Goal: Check status: Check status

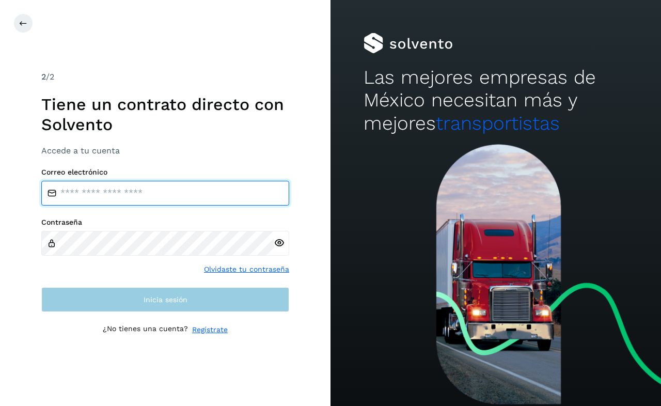
type input "**********"
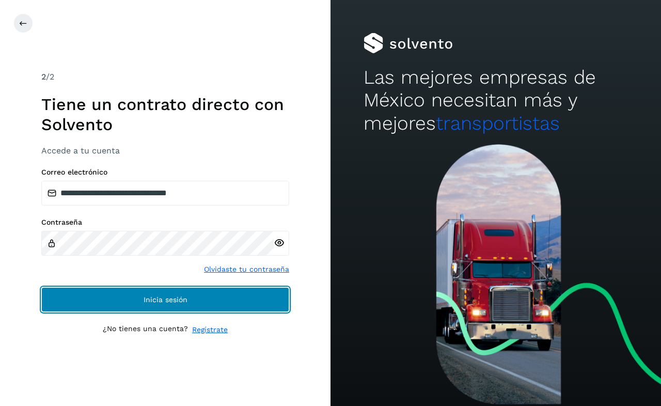
click at [184, 300] on span "Inicia sesión" at bounding box center [165, 299] width 44 height 7
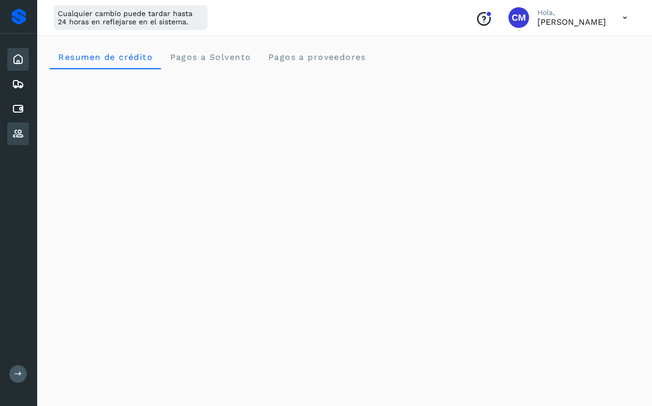
click at [20, 135] on icon at bounding box center [18, 133] width 12 height 12
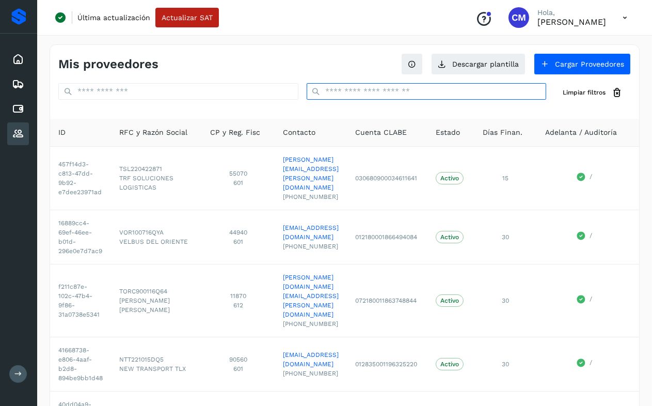
click at [358, 95] on input "text" at bounding box center [427, 91] width 240 height 17
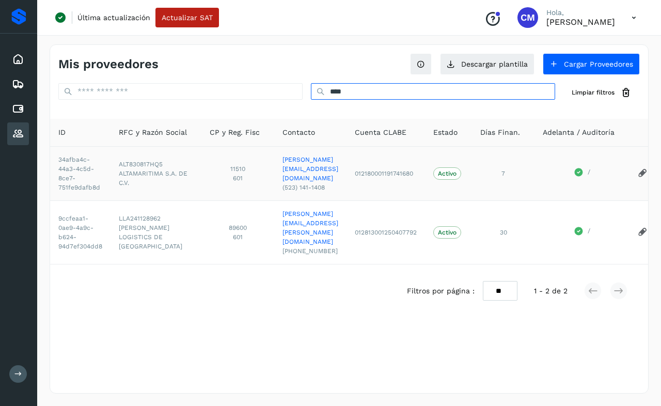
type input "****"
click at [133, 162] on span "ALT830817HQ5" at bounding box center [156, 163] width 74 height 9
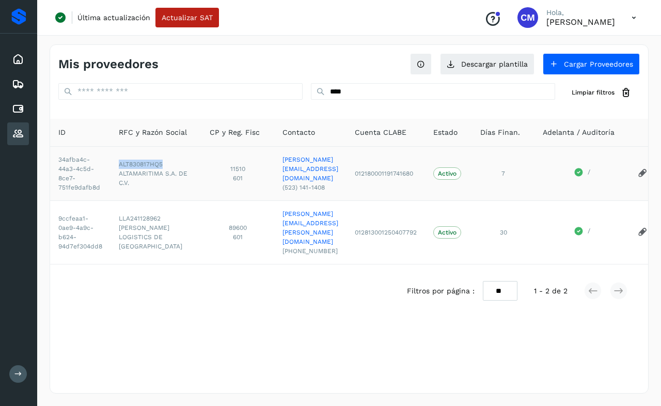
click at [133, 162] on span "ALT830817HQ5" at bounding box center [156, 163] width 74 height 9
copy span "ALT830817HQ5"
click at [19, 114] on icon at bounding box center [18, 109] width 12 height 12
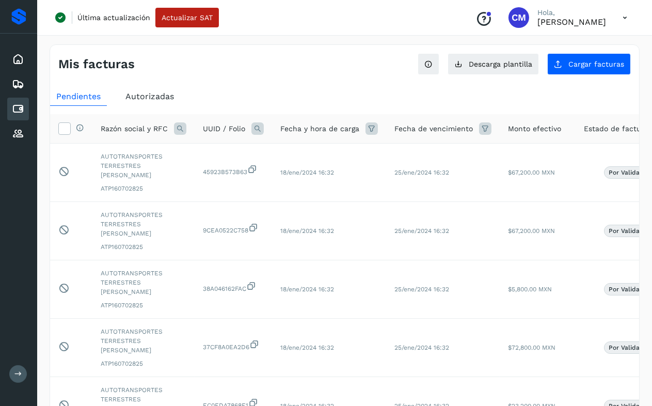
click at [155, 94] on span "Autorizadas" at bounding box center [149, 96] width 49 height 10
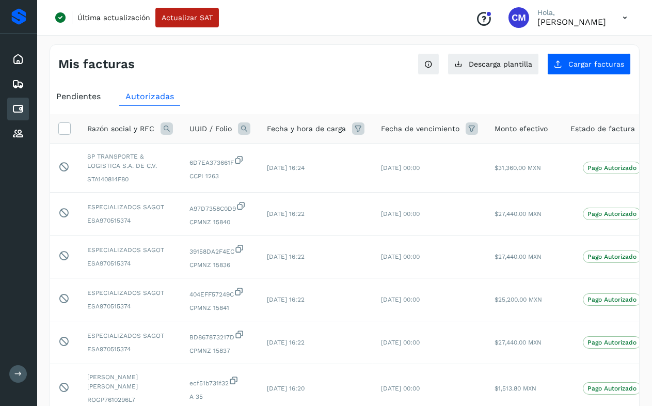
click at [168, 127] on icon at bounding box center [166, 128] width 12 height 12
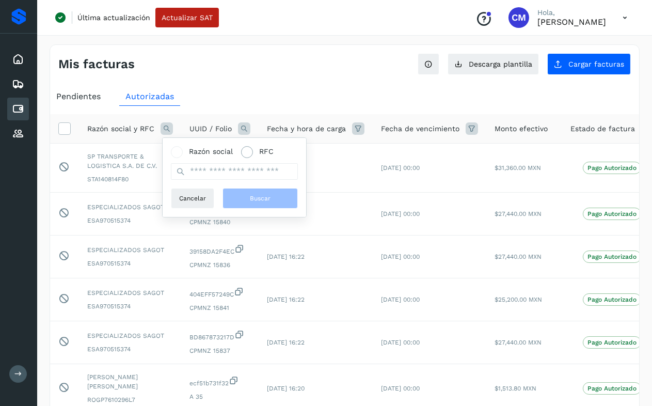
click at [242, 151] on span at bounding box center [247, 152] width 12 height 12
click at [250, 175] on input "text" at bounding box center [234, 171] width 127 height 17
paste input "**********"
type input "**********"
click at [253, 197] on span "Buscar" at bounding box center [260, 198] width 21 height 9
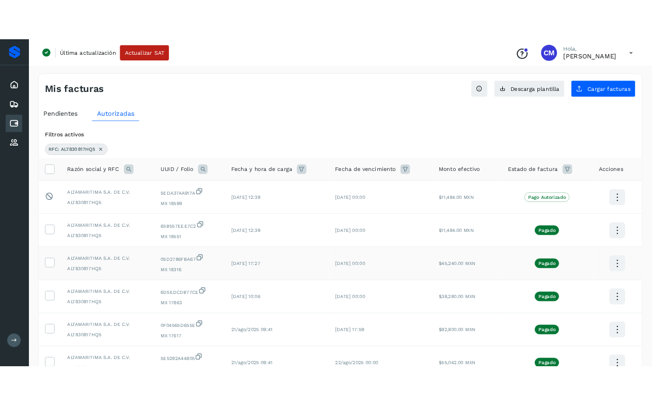
scroll to position [190, 0]
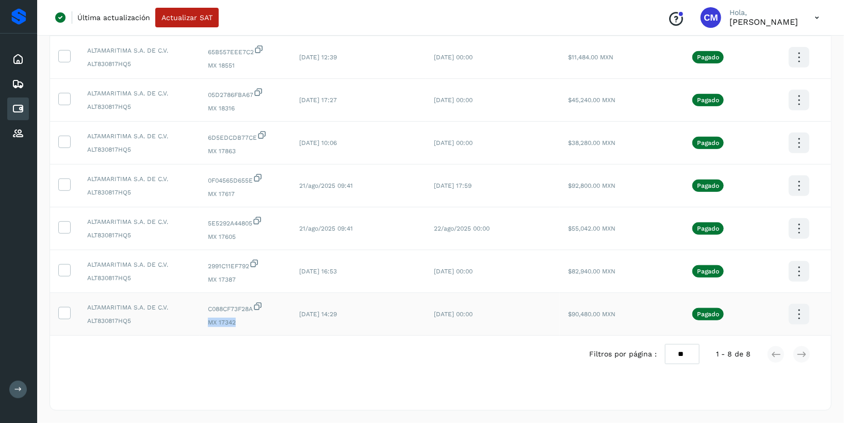
drag, startPoint x: 206, startPoint y: 324, endPoint x: 441, endPoint y: 325, distance: 234.3
click at [235, 324] on td "C088CF73F28A MX 17342" at bounding box center [245, 314] width 91 height 43
copy span "MX 17342"
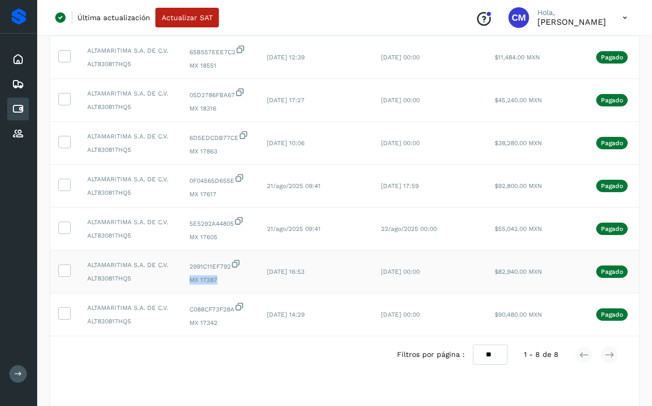
drag, startPoint x: 187, startPoint y: 280, endPoint x: 218, endPoint y: 281, distance: 31.0
click at [218, 281] on td "2991C11EF792 MX 17387" at bounding box center [219, 271] width 77 height 43
copy span "MX 17387"
drag, startPoint x: 188, startPoint y: 238, endPoint x: 216, endPoint y: 240, distance: 28.5
click at [216, 240] on td "5E5292A44805 MX 17605" at bounding box center [219, 228] width 77 height 43
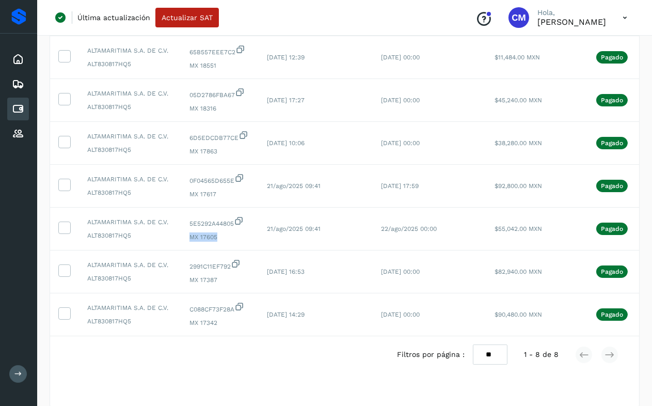
copy span "MX 17605"
drag, startPoint x: 185, startPoint y: 323, endPoint x: 217, endPoint y: 324, distance: 32.5
click at [217, 324] on td "C088CF73F28A MX 17342" at bounding box center [219, 314] width 77 height 43
copy span "MX 17342"
